Goal: Task Accomplishment & Management: Complete application form

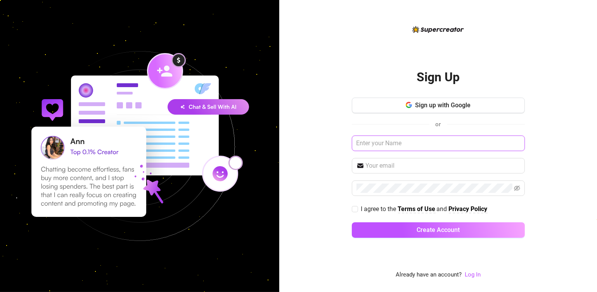
click at [370, 145] on input "text" at bounding box center [438, 144] width 173 height 16
click at [444, 104] on span "Sign up with Google" at bounding box center [442, 105] width 55 height 7
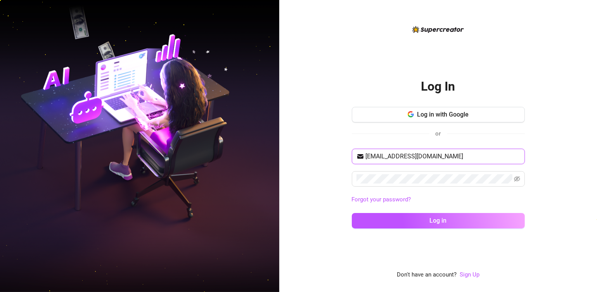
click at [436, 159] on input "[EMAIL_ADDRESS][DOMAIN_NAME]" at bounding box center [443, 156] width 154 height 9
click at [461, 156] on input "[EMAIL_ADDRESS][DOMAIN_NAME]" at bounding box center [443, 156] width 154 height 9
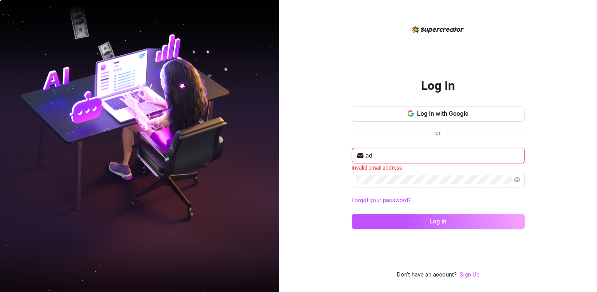
type input "a"
click at [477, 157] on input "adrianasupercreator" at bounding box center [443, 155] width 154 height 9
click at [452, 156] on input "adrianasupercreator" at bounding box center [443, 155] width 154 height 9
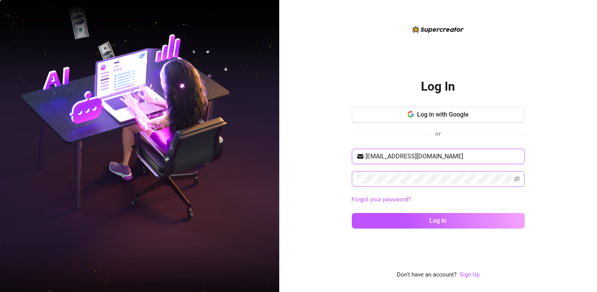
type input "[EMAIL_ADDRESS][DOMAIN_NAME]"
click at [516, 177] on icon "eye-invisible" at bounding box center [517, 179] width 6 height 6
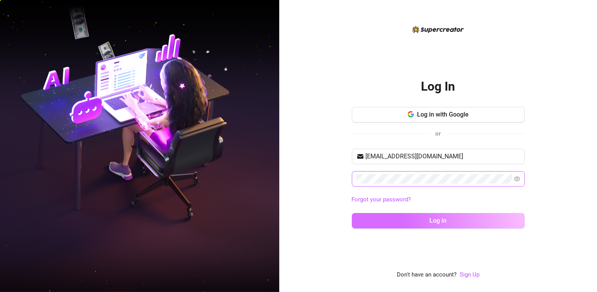
click at [497, 222] on button "Log in" at bounding box center [438, 221] width 173 height 16
